Goal: Information Seeking & Learning: Learn about a topic

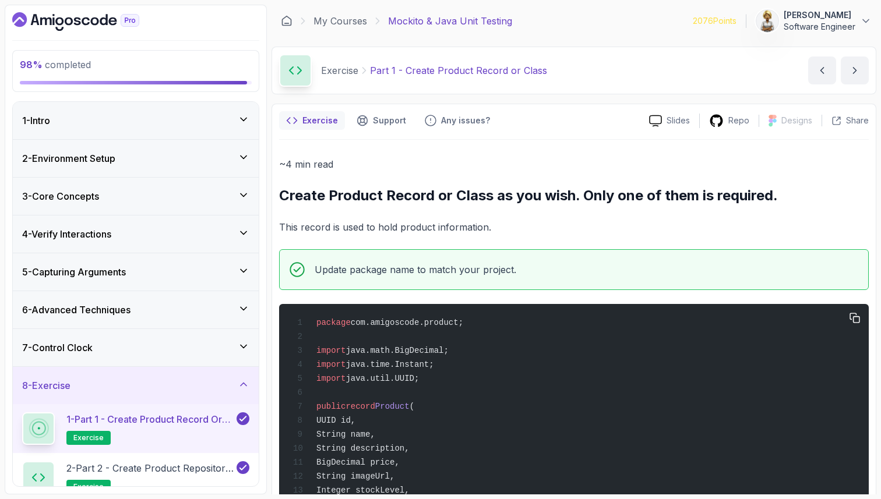
click at [312, 356] on span "import java.math.BigDecimal;" at bounding box center [371, 350] width 156 height 9
click at [411, 418] on div "package com.amigoscode.product; import java.math.BigDecimal; import java.time.I…" at bounding box center [574, 504] width 571 height 387
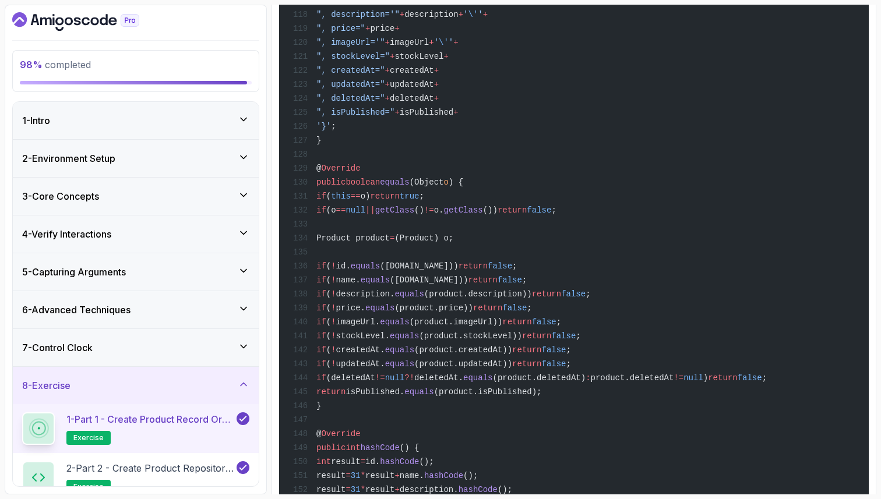
scroll to position [2695, 0]
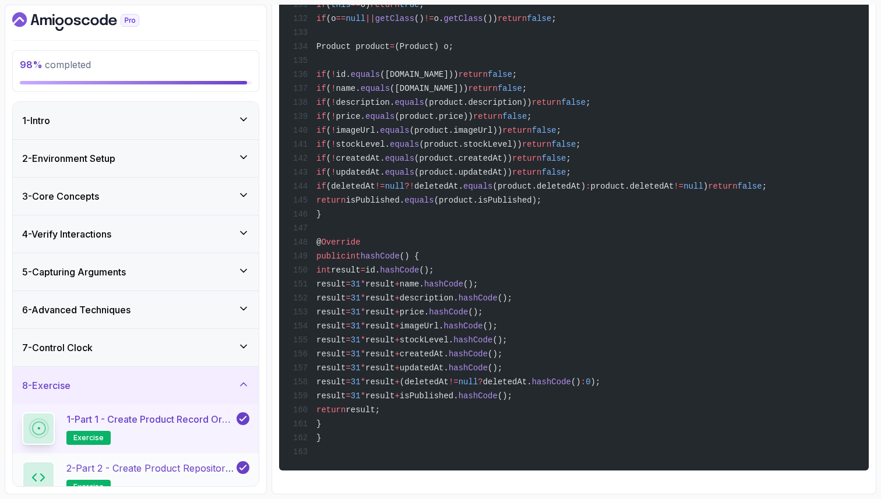
click at [153, 465] on p "2 - Part 2 - Create Product Repository Interface" at bounding box center [150, 469] width 168 height 14
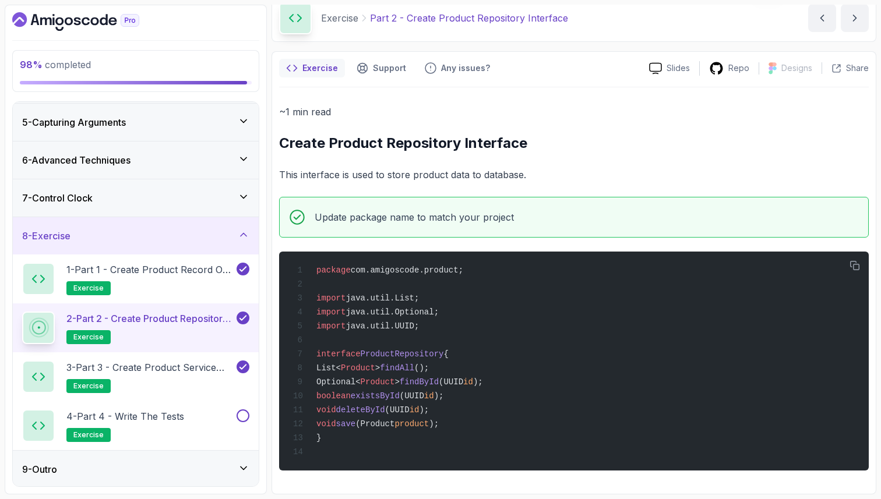
scroll to position [151, 0]
click at [181, 369] on p "3 - Part 3 - Create Product Service Class" at bounding box center [150, 367] width 168 height 14
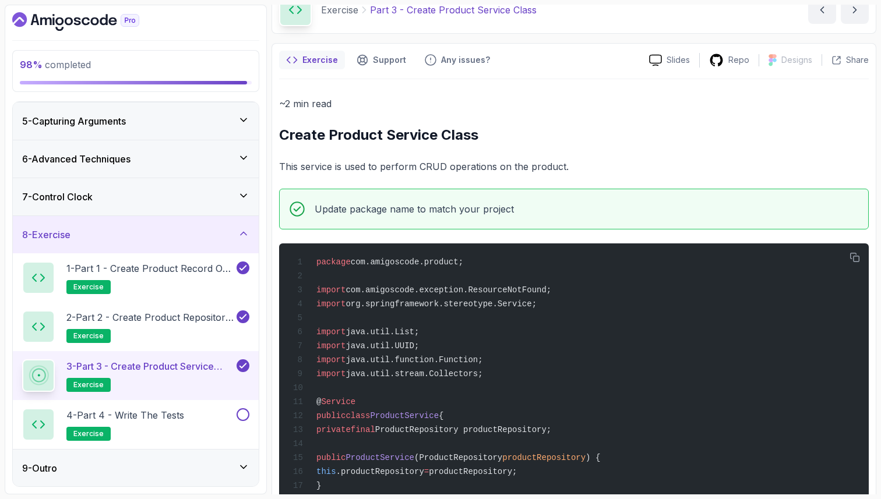
scroll to position [1328, 0]
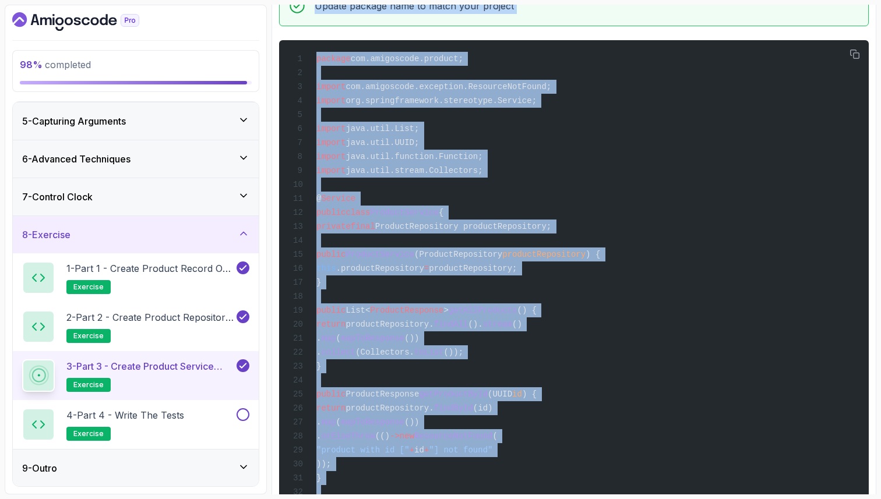
scroll to position [0, 0]
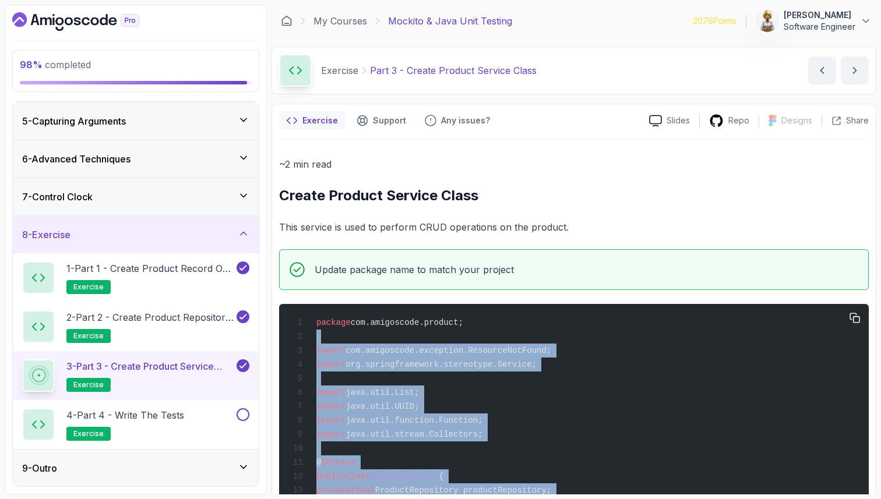
drag, startPoint x: 322, startPoint y: 439, endPoint x: 312, endPoint y: 337, distance: 102.4
copy code "import com.amigoscode.exception.ResourceNotFound; import org.springframework.st…"
click at [147, 312] on p "2 - Part 2 - Create Product Repository Interface" at bounding box center [150, 318] width 168 height 14
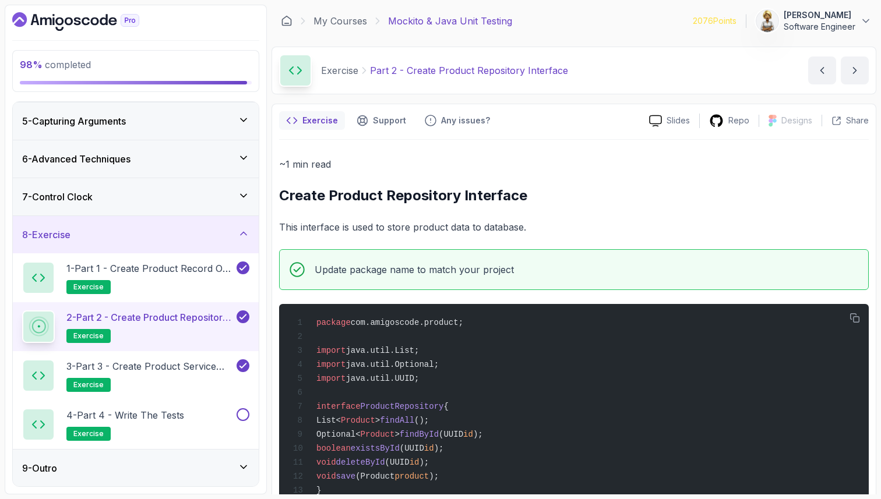
click at [147, 312] on p "2 - Part 2 - Create Product Repository Interface" at bounding box center [150, 318] width 168 height 14
click at [169, 273] on p "1 - Part 1 - Create Product Record or Class" at bounding box center [150, 269] width 168 height 14
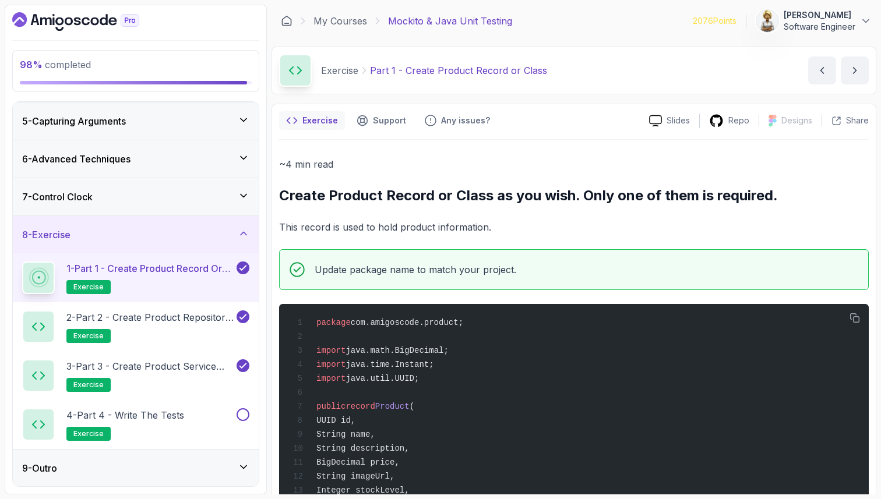
click at [169, 273] on p "1 - Part 1 - Create Product Record or Class" at bounding box center [150, 269] width 168 height 14
click at [841, 335] on div "package com.amigoscode.product; import java.math.BigDecimal; import java.time.I…" at bounding box center [574, 504] width 571 height 387
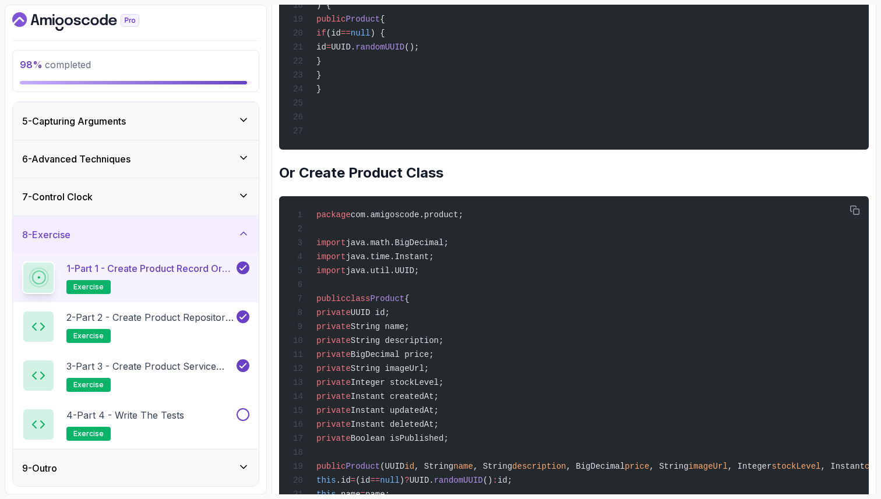
scroll to position [560, 0]
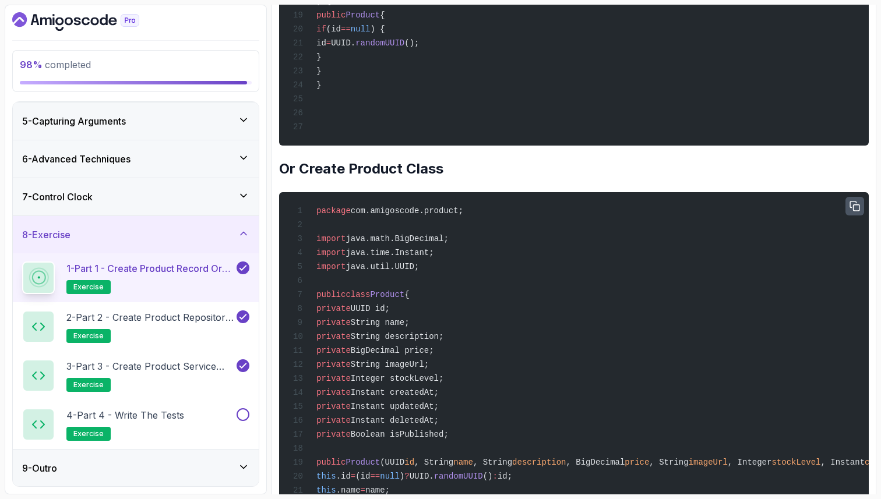
click at [850, 211] on icon "button" at bounding box center [854, 206] width 9 height 9
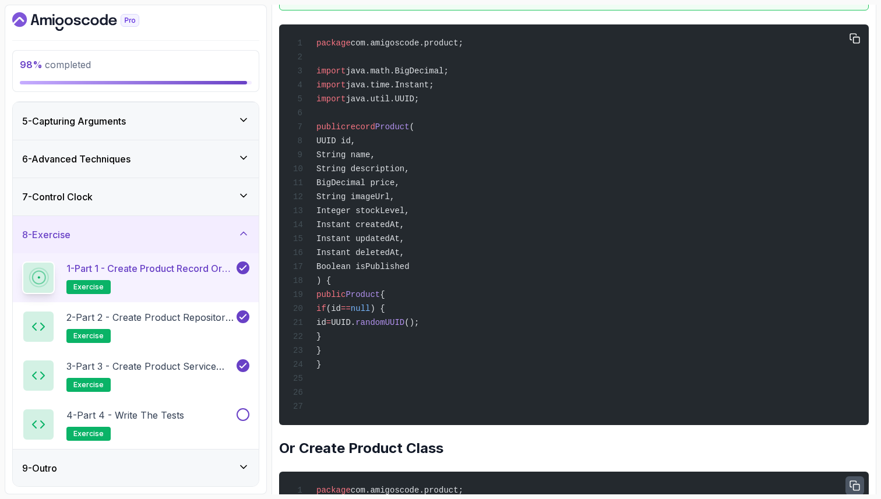
scroll to position [256, 0]
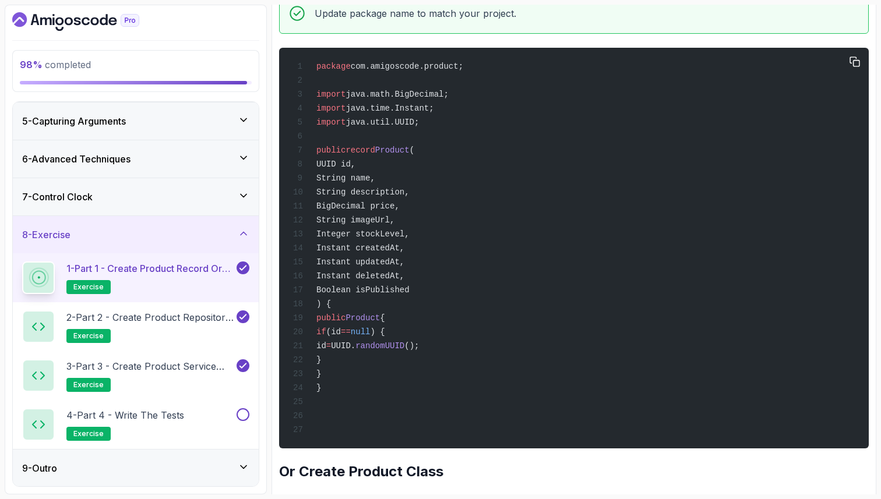
click at [318, 94] on span "import" at bounding box center [330, 94] width 29 height 9
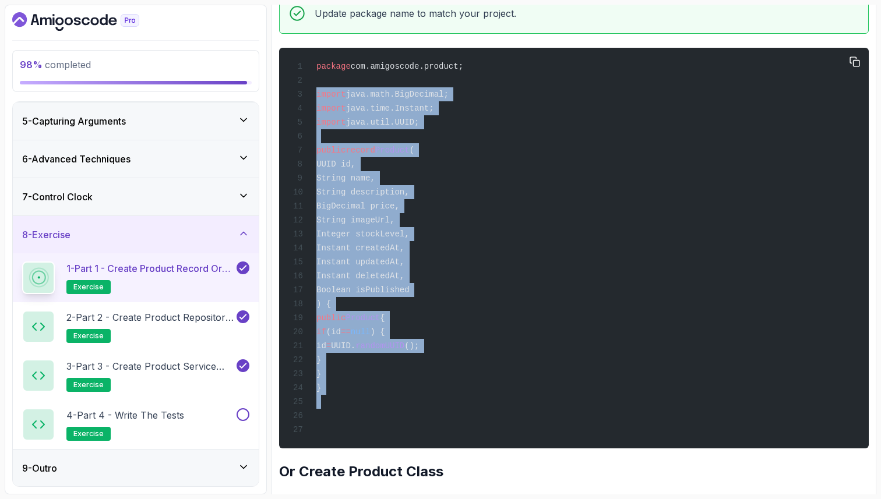
drag, startPoint x: 315, startPoint y: 94, endPoint x: 340, endPoint y: 431, distance: 337.8
click at [340, 431] on div "package com.amigoscode.product; import java.math.BigDecimal; import java.time.I…" at bounding box center [574, 248] width 571 height 387
copy code "import java.math.BigDecimal; import java.time.Instant; import java.util.UUID; p…"
